Goal: Task Accomplishment & Management: Complete application form

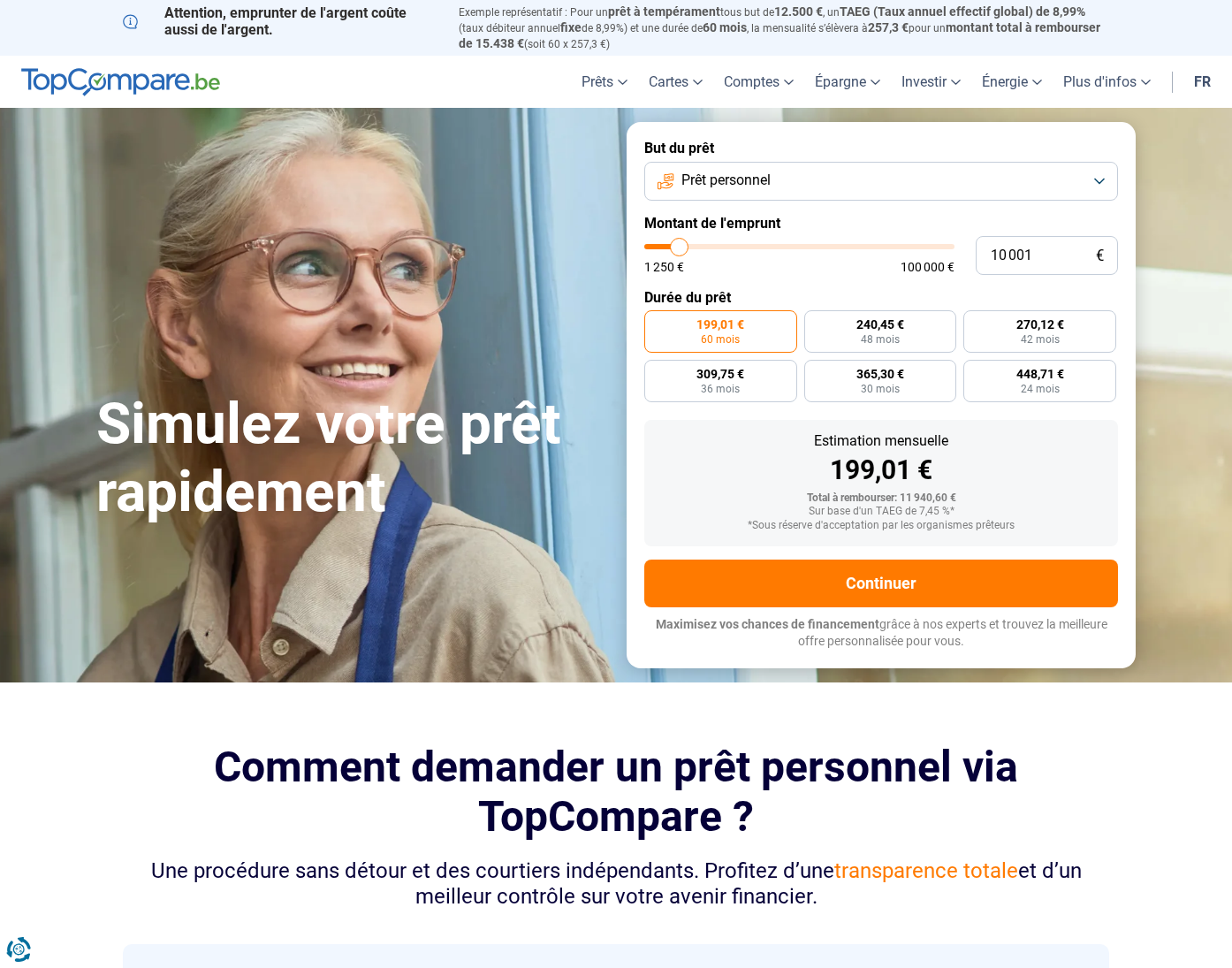
click at [811, 165] on button "Prêt personnel" at bounding box center [881, 182] width 474 height 39
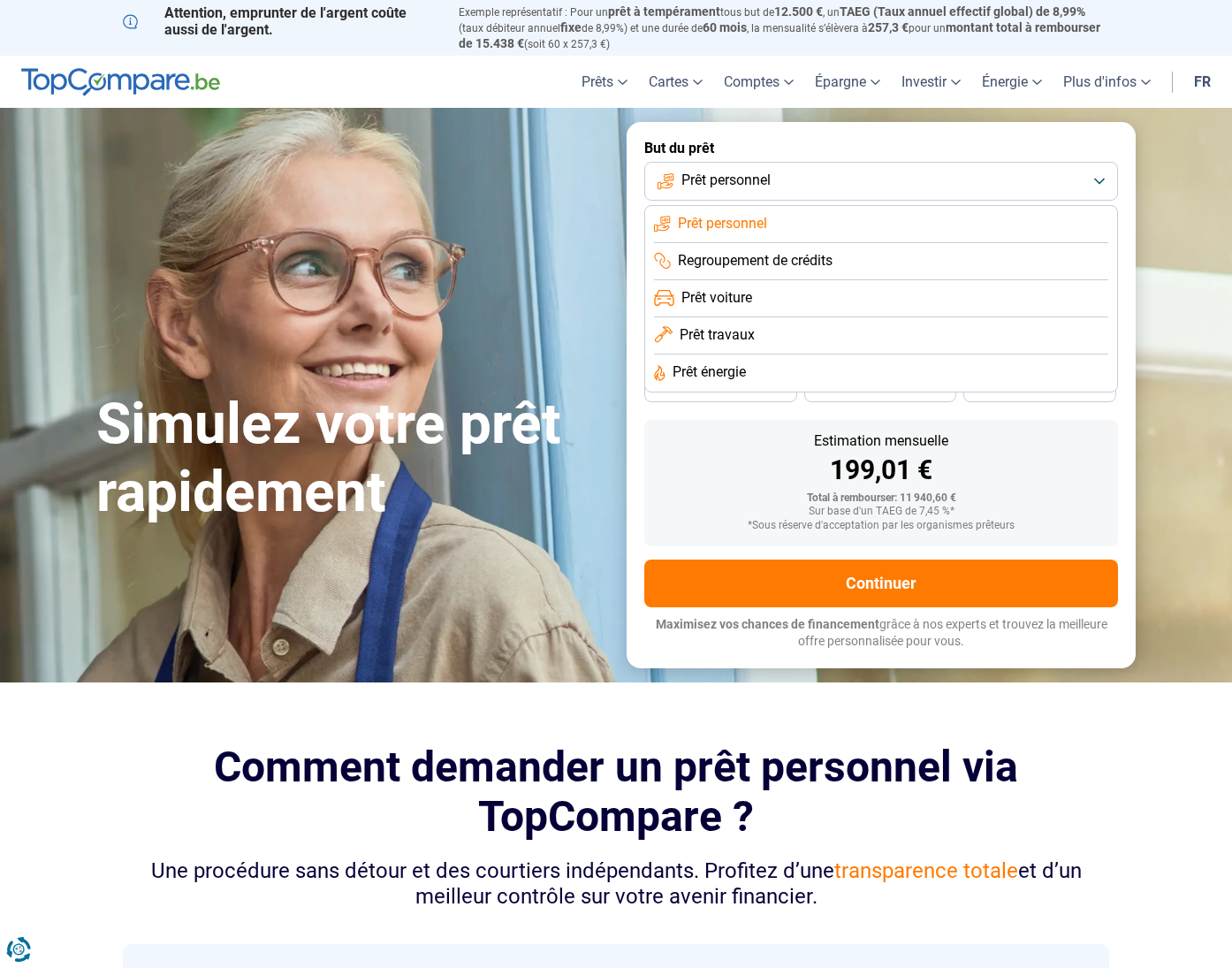
click at [811, 165] on button "Prêt personnel" at bounding box center [881, 182] width 474 height 39
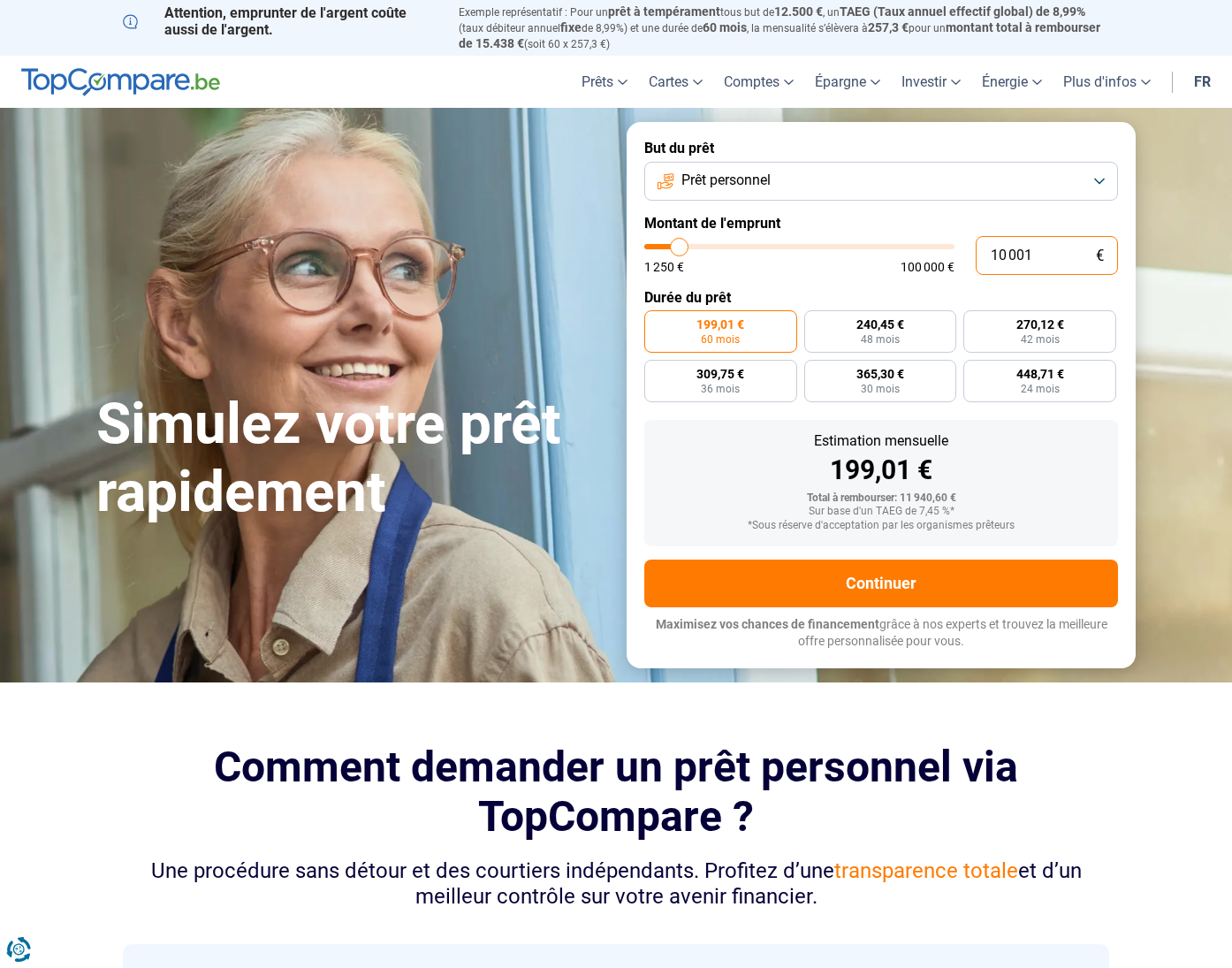
drag, startPoint x: 1029, startPoint y: 243, endPoint x: 964, endPoint y: 230, distance: 66.3
click at [962, 236] on div "10 001 € 1 250 € 100 000 €" at bounding box center [881, 255] width 474 height 39
type input "7"
type input "1250"
type input "75"
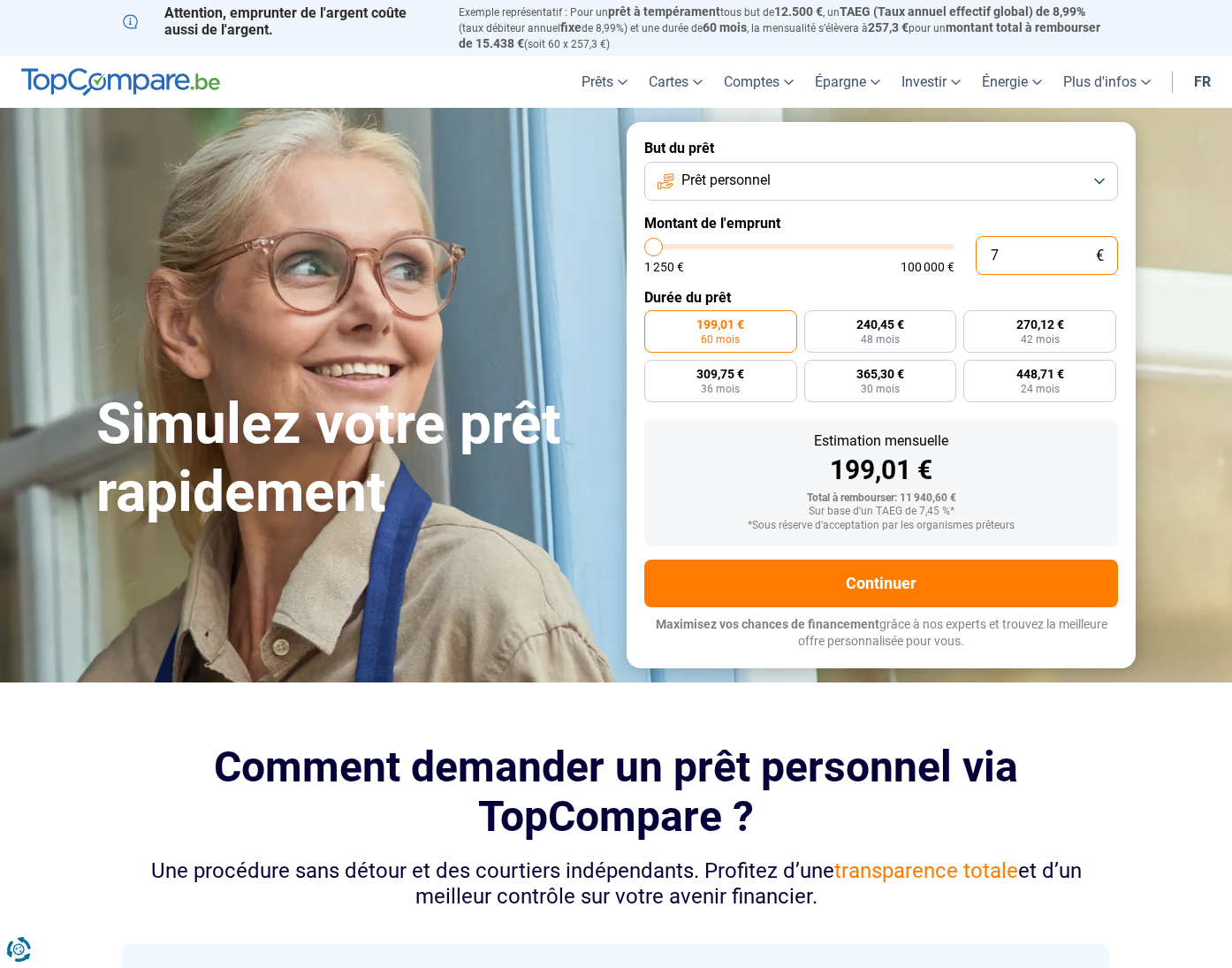
type input "1250"
type input "750"
type input "1250"
type input "7 500"
type input "7500"
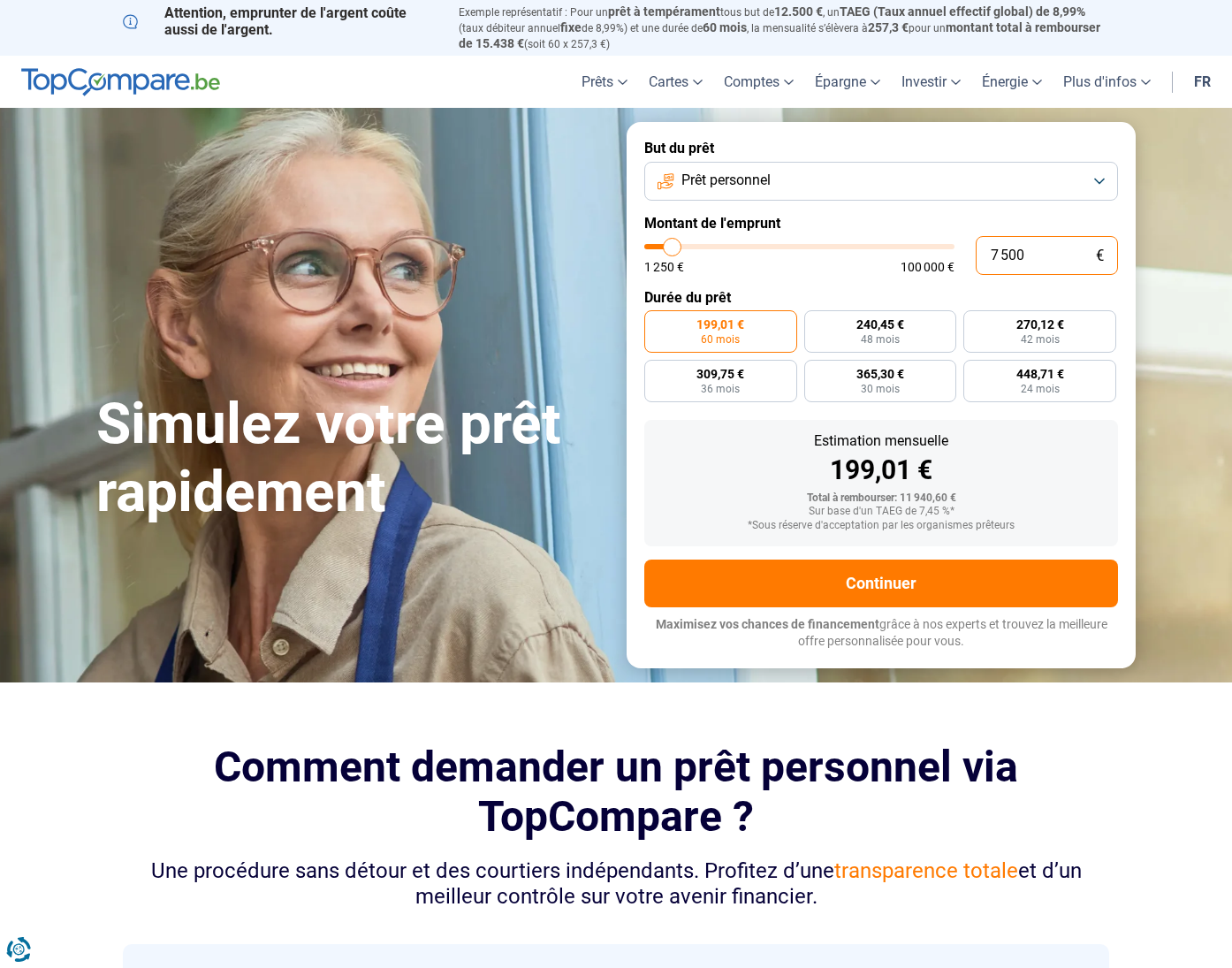
radio input "true"
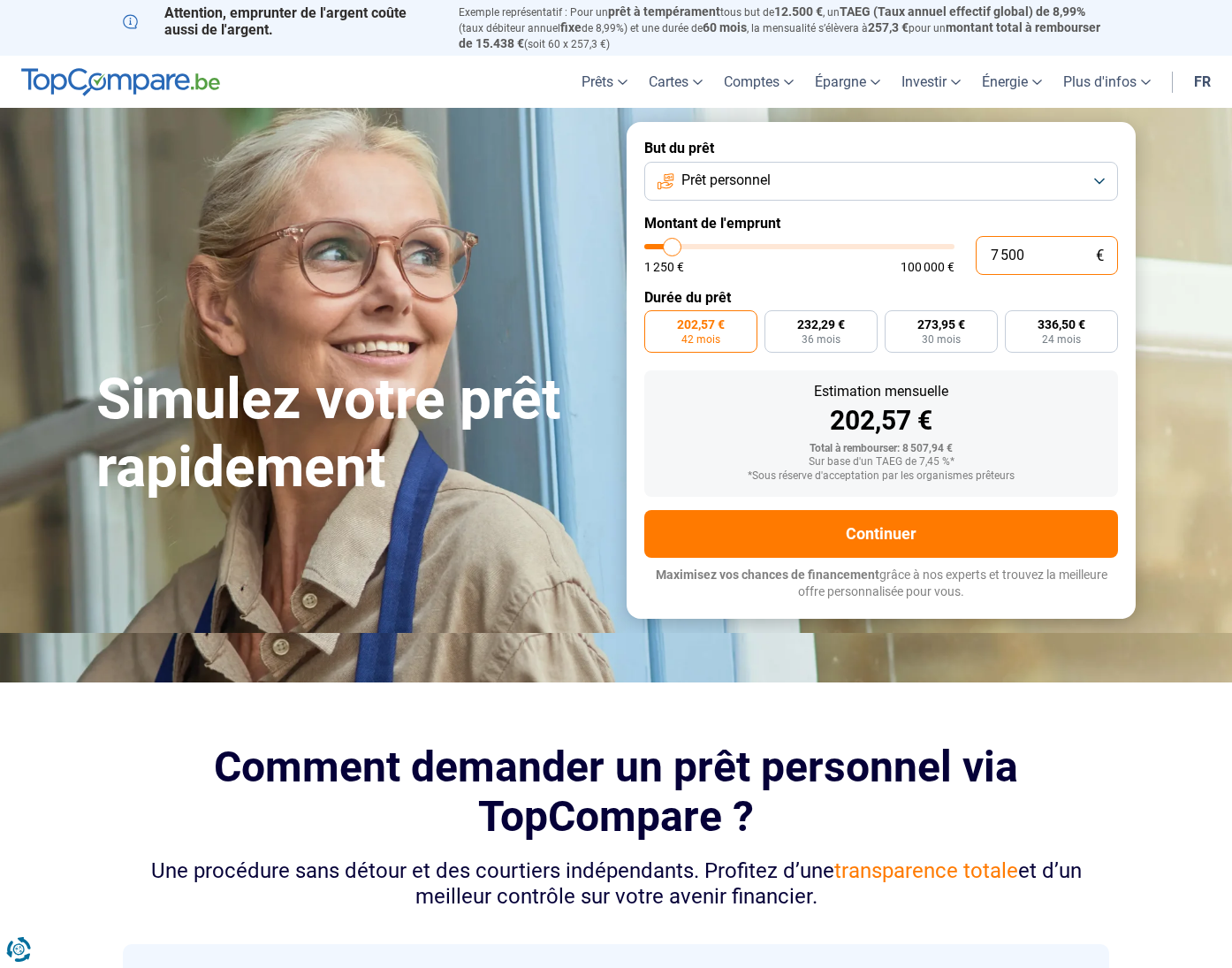
type input "7 500"
click at [1057, 384] on div "Estimation mensuelle" at bounding box center [881, 391] width 445 height 14
click at [674, 314] on label "202,57 € 42 mois" at bounding box center [700, 332] width 113 height 42
click at [656, 314] on input "202,57 € 42 mois" at bounding box center [650, 316] width 11 height 11
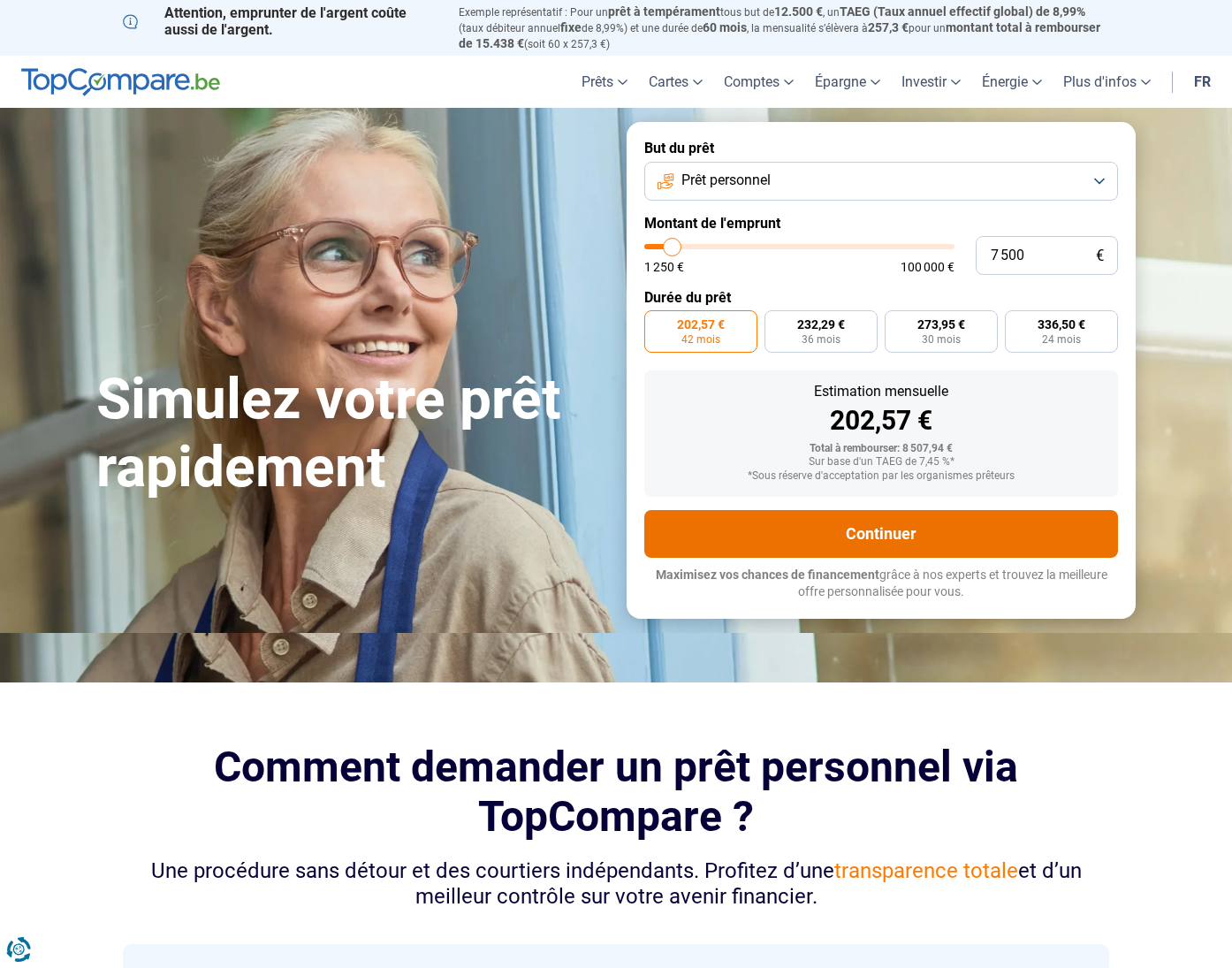
click at [853, 514] on button "Continuer" at bounding box center [881, 534] width 474 height 48
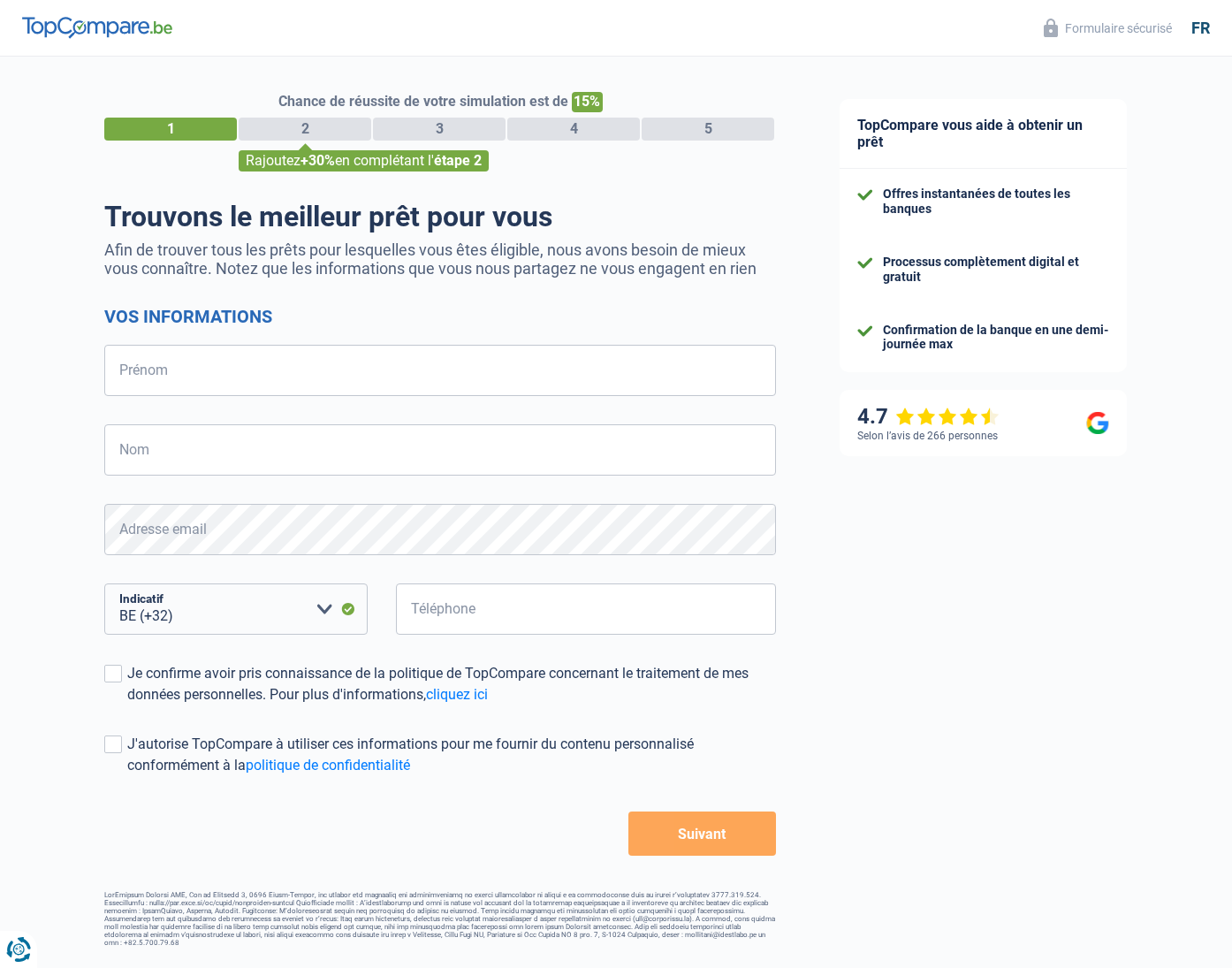
select select "32"
